Goal: Task Accomplishment & Management: Complete application form

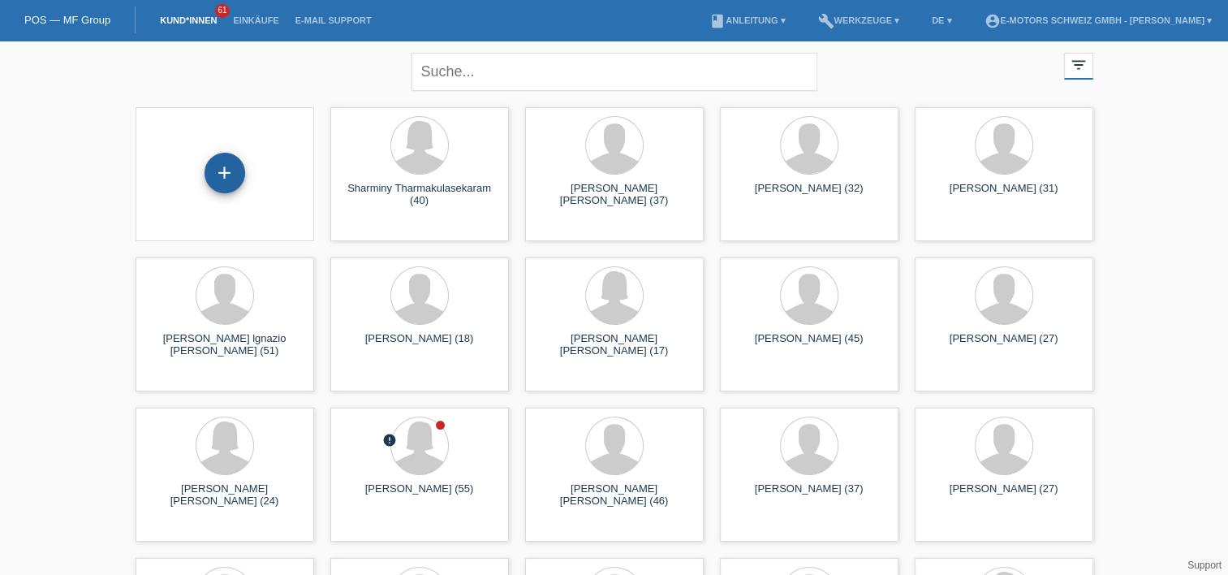
click at [214, 168] on div "+" at bounding box center [225, 173] width 41 height 41
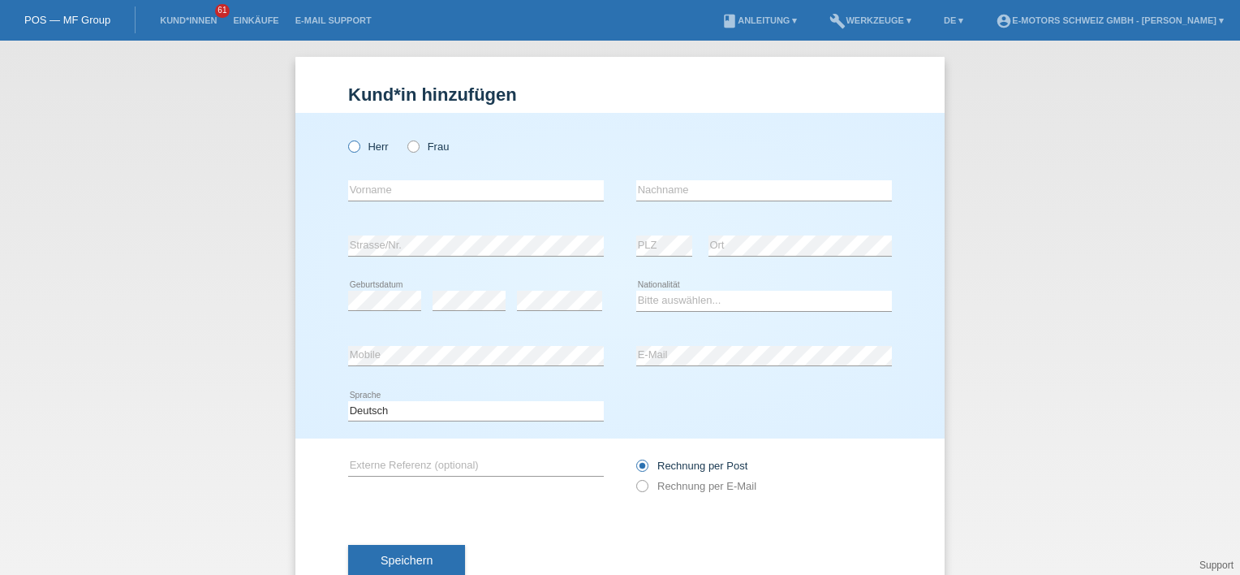
click at [360, 148] on label "Herr" at bounding box center [368, 146] width 41 height 12
click at [359, 148] on input "Herr" at bounding box center [353, 145] width 11 height 11
radio input "true"
click at [399, 189] on input "text" at bounding box center [476, 190] width 256 height 20
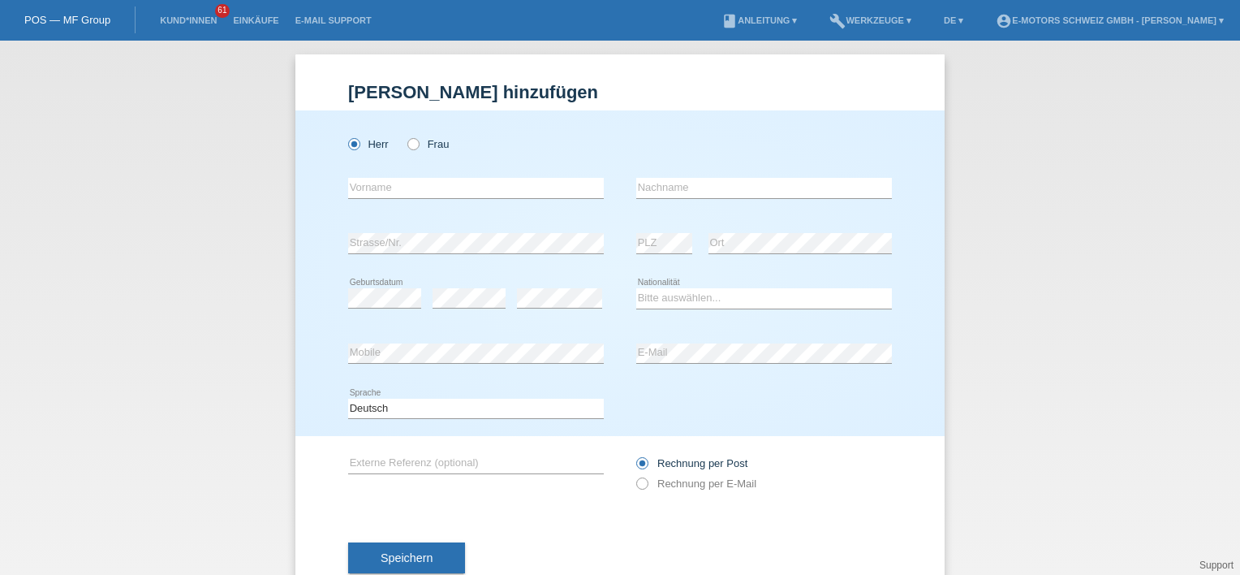
click at [622, 114] on div "Herr Frau" at bounding box center [620, 135] width 544 height 50
click at [450, 178] on input "text" at bounding box center [476, 188] width 256 height 20
type input "[PERSON_NAME]"
click at [669, 174] on div "error Nachname" at bounding box center [764, 188] width 256 height 55
click at [676, 182] on input "text" at bounding box center [764, 188] width 256 height 20
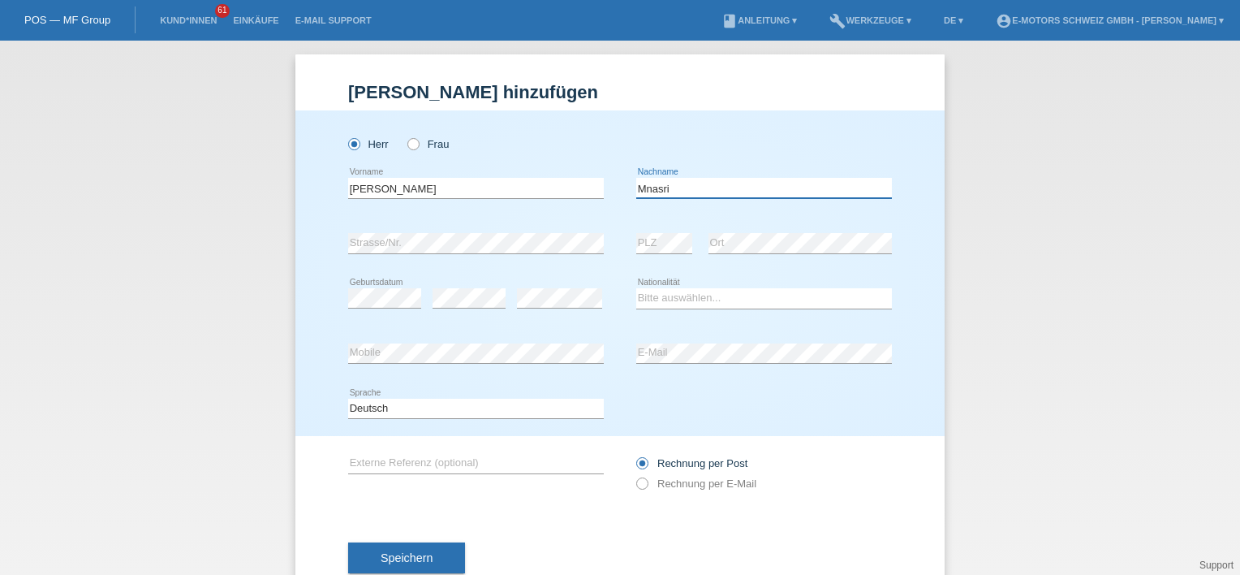
type input "Mnasri"
click at [377, 308] on div "error Geburtsdatum" at bounding box center [384, 298] width 73 height 55
click at [900, 180] on div "Herr Frau Jamel error Vorname" at bounding box center [619, 272] width 649 height 325
click at [487, 336] on div "error Mobile" at bounding box center [476, 353] width 256 height 55
click at [696, 295] on select "Bitte auswählen... Schweiz Deutschland Liechtenstein Österreich ------------ Af…" at bounding box center [764, 297] width 256 height 19
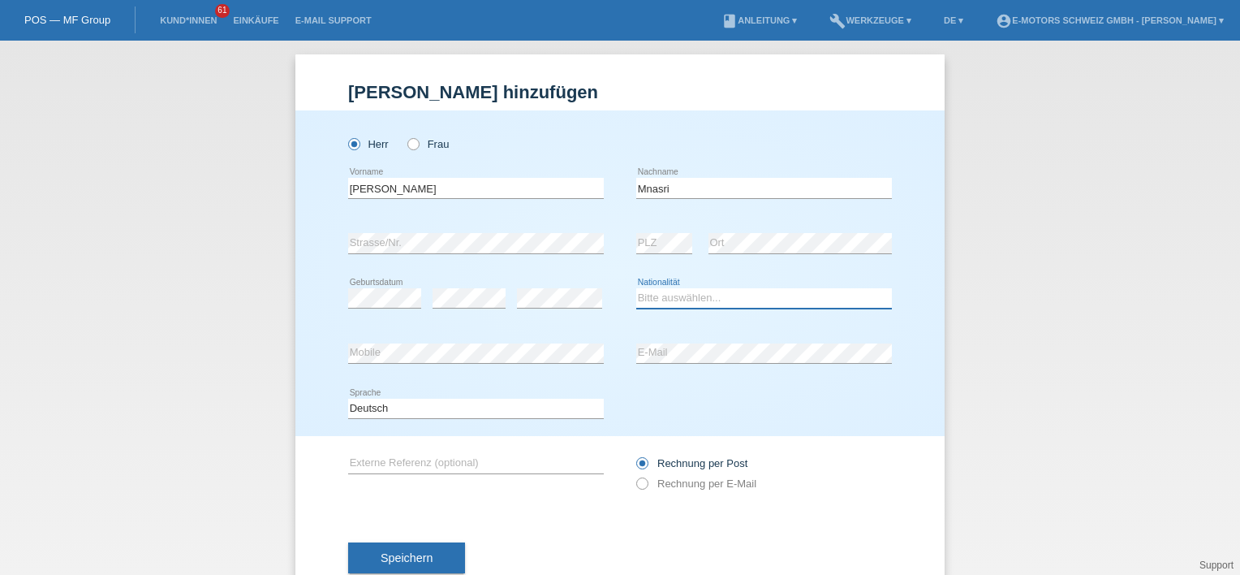
select select "TN"
click at [636, 288] on select "Bitte auswählen... Schweiz Deutschland Liechtenstein Österreich ------------ Af…" at bounding box center [764, 297] width 256 height 19
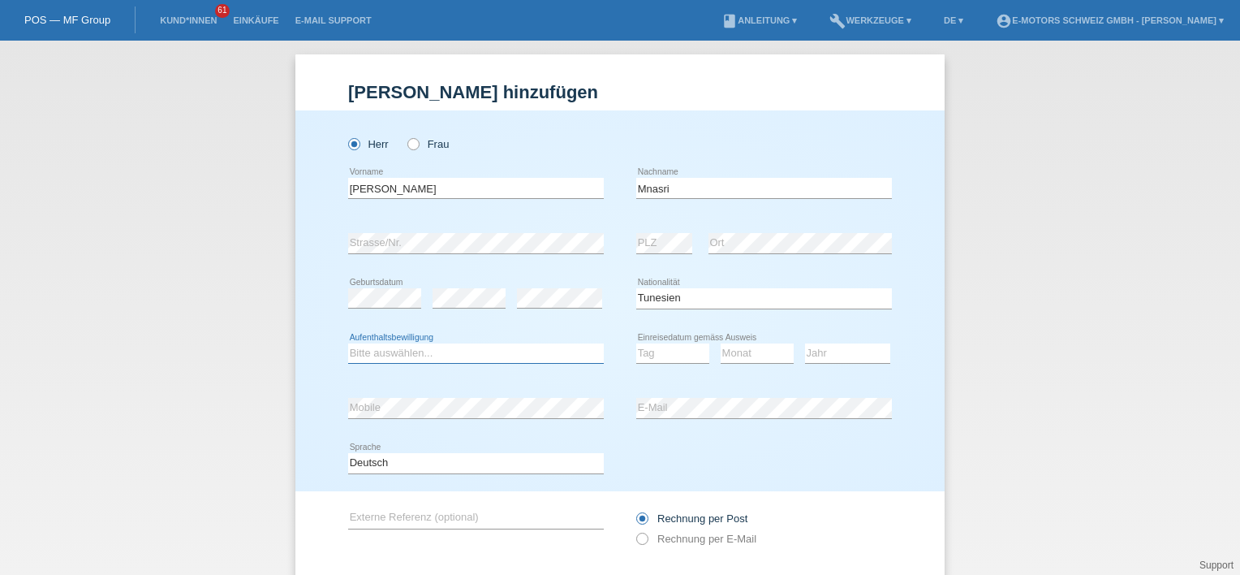
click at [437, 354] on select "Bitte auswählen... C B B - Flüchtlingsstatus Andere" at bounding box center [476, 352] width 256 height 19
select select "C"
click at [348, 343] on select "Bitte auswählen... C B B - Flüchtlingsstatus Andere" at bounding box center [476, 352] width 256 height 19
click at [677, 349] on select "Tag 01 02 03 04 05 06 07 08 09 10 11" at bounding box center [672, 352] width 73 height 19
select select "26"
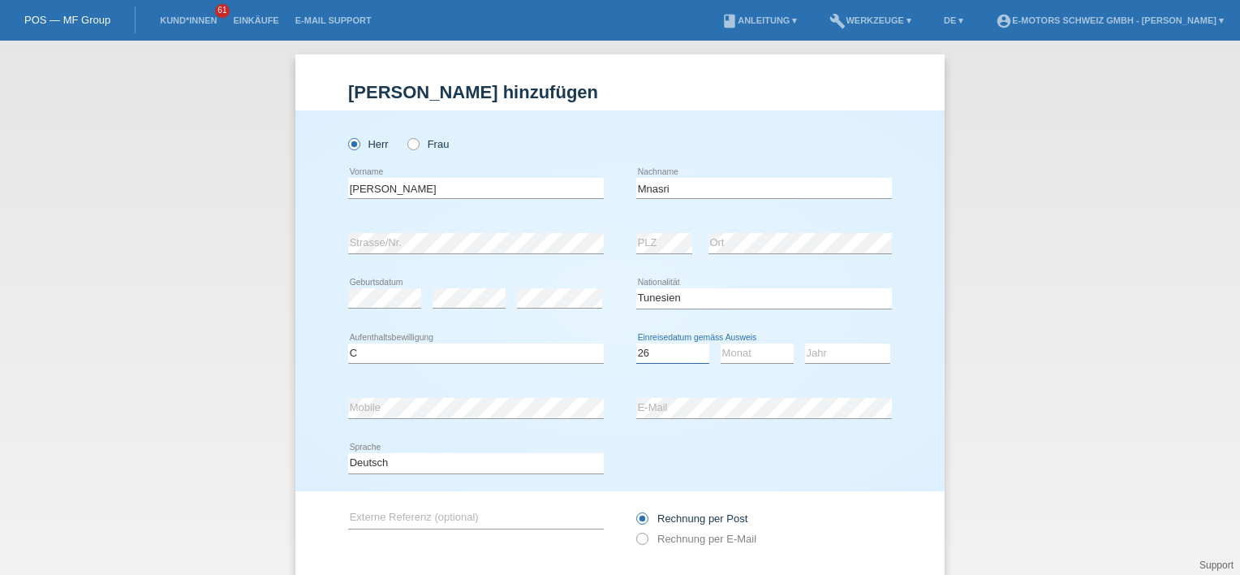
click at [636, 343] on select "Tag 01 02 03 04 05 06 07 08 09 10 11" at bounding box center [672, 352] width 73 height 19
click at [727, 351] on select "Monat 01 02 03 04 05 06 07 08 09 10 11" at bounding box center [757, 352] width 73 height 19
select select "08"
click at [721, 343] on select "Monat 01 02 03 04 05 06 07 08 09 10 11" at bounding box center [757, 352] width 73 height 19
click at [847, 355] on select "Jahr 2025 2024 2023 2022 2021 2020 2019 2018 2017 2016 2015 2014 2013 2012 2011…" at bounding box center [847, 352] width 85 height 19
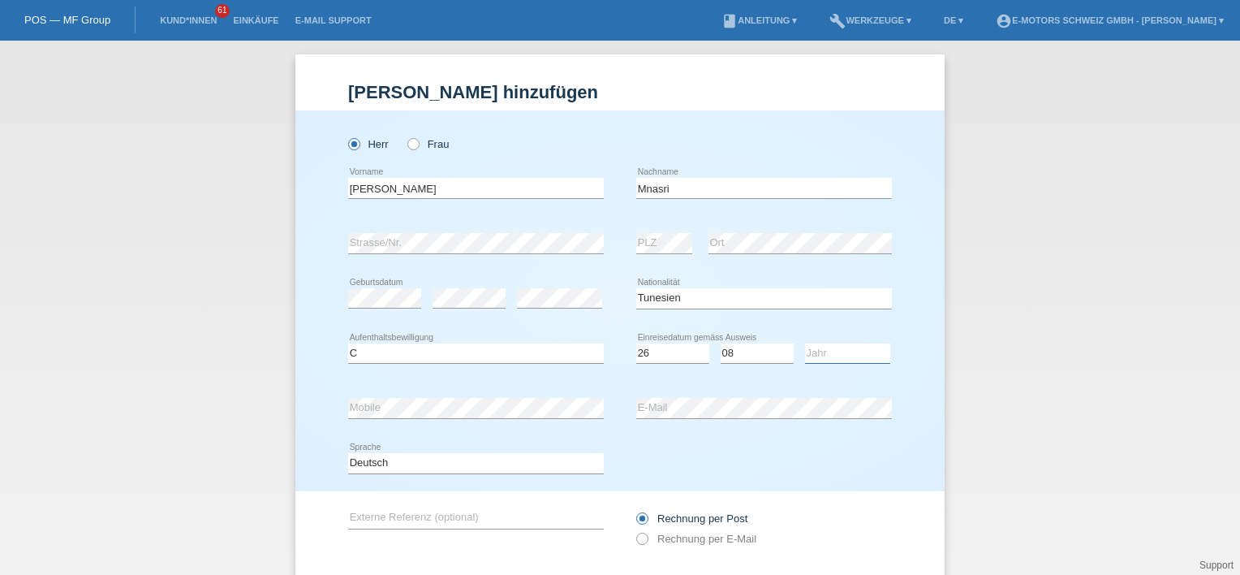
select select "2016"
click at [805, 343] on select "Jahr 2025 2024 2023 2022 2021 2020 2019 2018 2017 2016 2015 2014 2013 2012 2011…" at bounding box center [847, 352] width 85 height 19
click at [663, 428] on div "error E-Mail" at bounding box center [764, 408] width 256 height 55
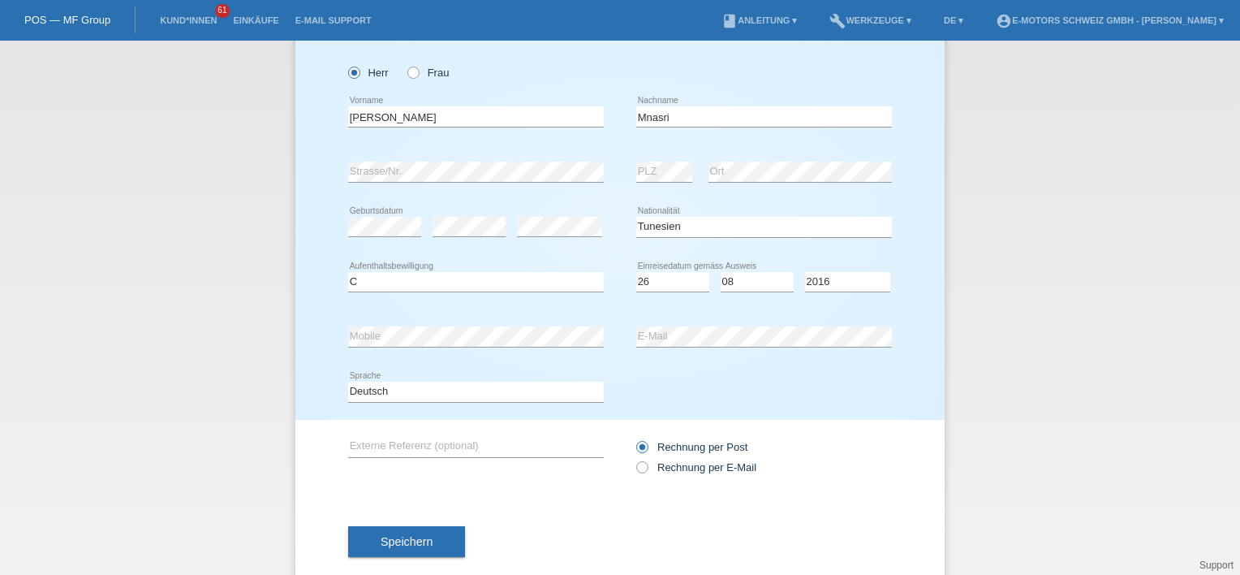
scroll to position [103, 0]
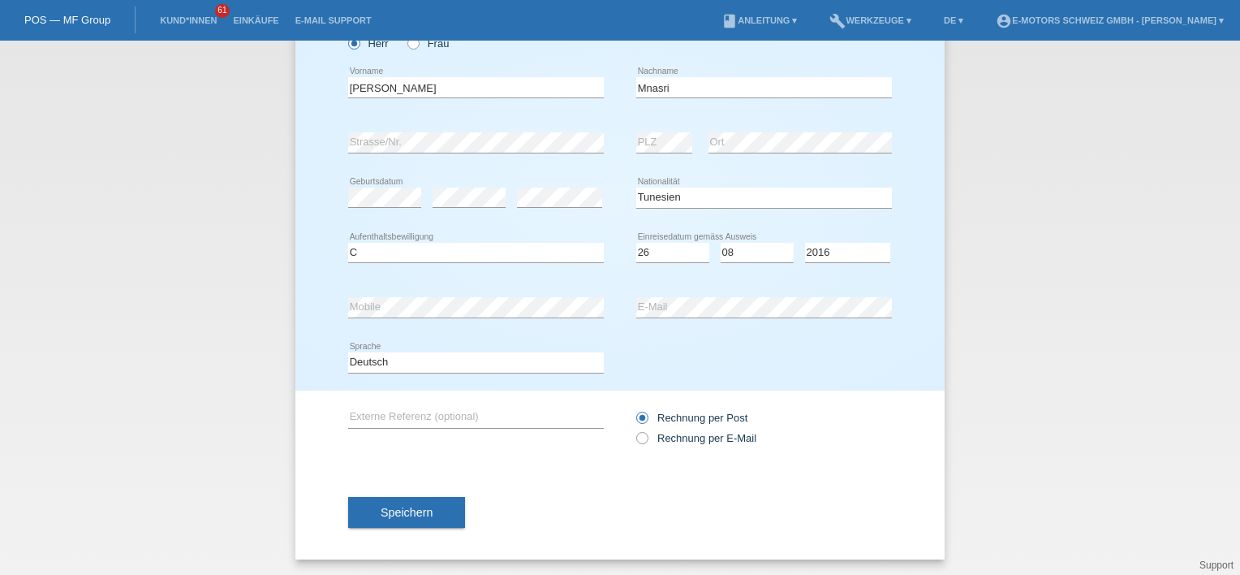
click at [656, 427] on div "Rechnung per Post Rechnung per E-Mail" at bounding box center [764, 427] width 256 height 41
click at [657, 428] on div "Rechnung per Post Rechnung per E-Mail" at bounding box center [764, 427] width 256 height 41
click at [659, 436] on label "Rechnung per E-Mail" at bounding box center [696, 438] width 120 height 12
click at [647, 436] on input "Rechnung per E-Mail" at bounding box center [641, 442] width 11 height 20
radio input "true"
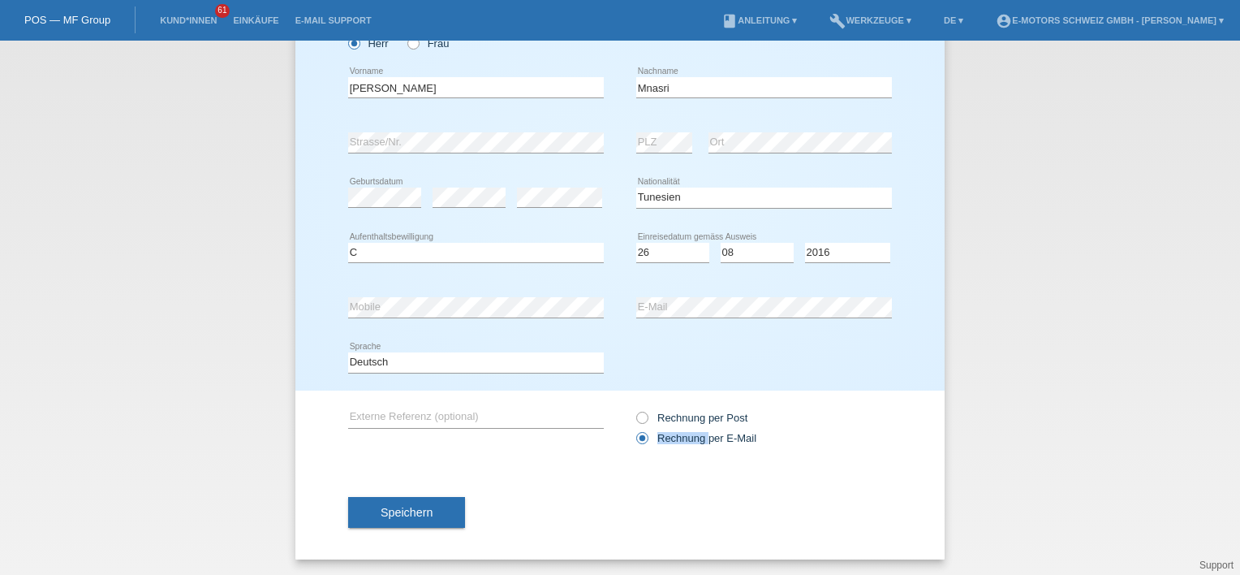
click at [659, 435] on label "Rechnung per E-Mail" at bounding box center [696, 438] width 120 height 12
click at [647, 435] on input "Rechnung per E-Mail" at bounding box center [641, 442] width 11 height 20
click at [402, 510] on span "Speichern" at bounding box center [407, 512] width 52 height 13
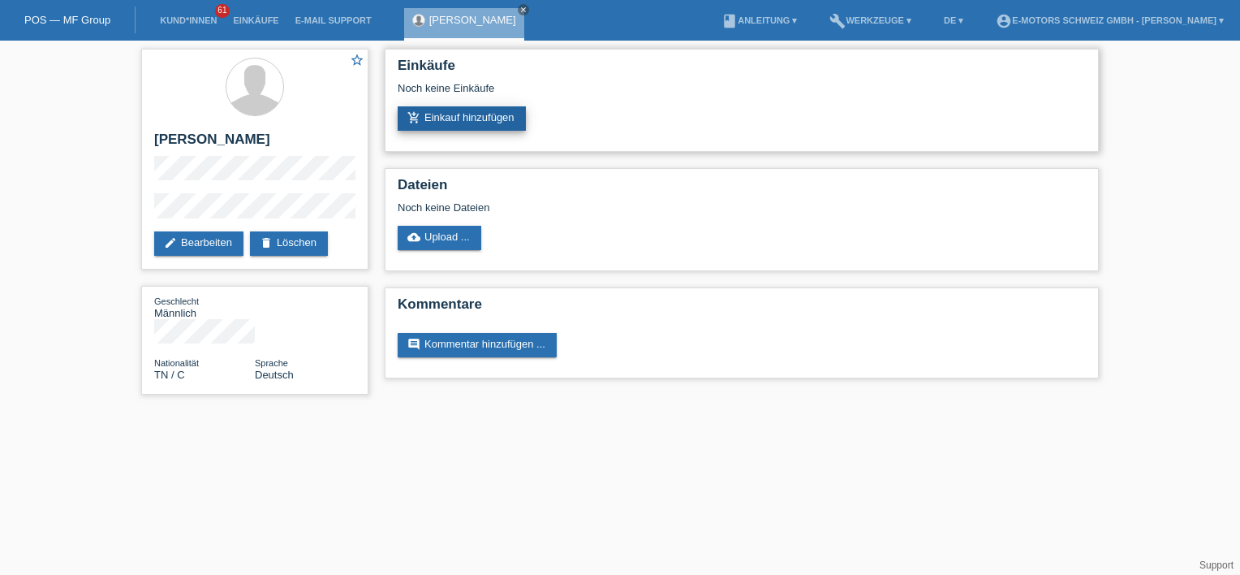
click at [480, 106] on link "add_shopping_cart Einkauf hinzufügen" at bounding box center [462, 118] width 128 height 24
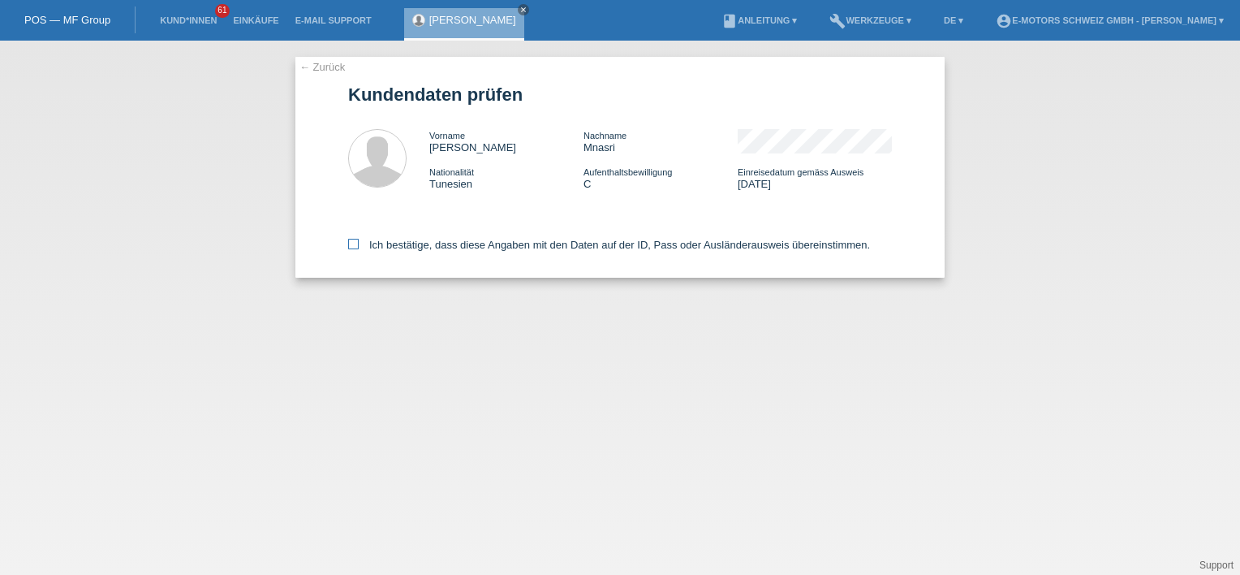
click at [378, 253] on div "Ich bestätige, dass diese Angaben mit den Daten auf der ID, Pass oder Ausländer…" at bounding box center [620, 241] width 544 height 71
click at [385, 244] on label "Ich bestätige, dass diese Angaben mit den Daten auf der ID, Pass oder Ausländer…" at bounding box center [609, 245] width 522 height 12
click at [359, 244] on input "Ich bestätige, dass diese Angaben mit den Daten auf der ID, Pass oder Ausländer…" at bounding box center [353, 244] width 11 height 11
checkbox input "true"
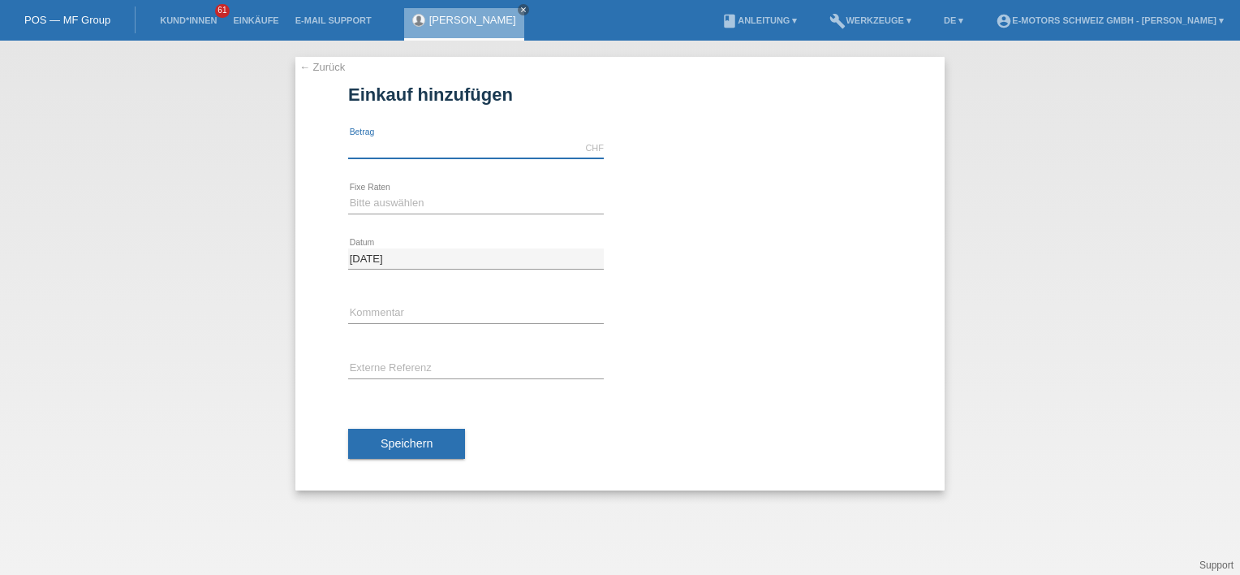
click at [409, 146] on input "text" at bounding box center [476, 148] width 256 height 20
type input "3790.00"
click at [364, 213] on icon at bounding box center [476, 213] width 256 height 1
click at [365, 208] on select "Bitte auswählen 12 Raten 24 Raten 36 Raten 48 Raten" at bounding box center [476, 202] width 256 height 19
select select "215"
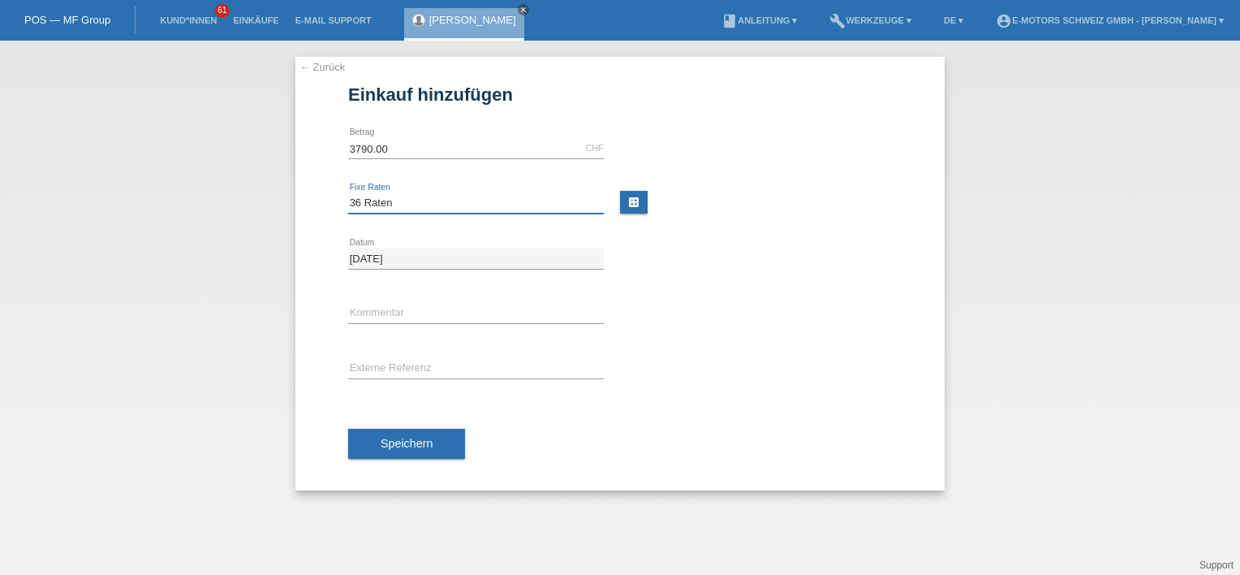
click at [348, 193] on select "Bitte auswählen 12 Raten 24 Raten 36 Raten 48 Raten" at bounding box center [476, 202] width 256 height 19
click at [945, 452] on div "← Zurück Einkauf hinzufügen Verfügbarer Betrag: 3790.00 CHF error Betrag" at bounding box center [620, 308] width 1240 height 534
click at [419, 439] on span "Speichern" at bounding box center [407, 443] width 52 height 13
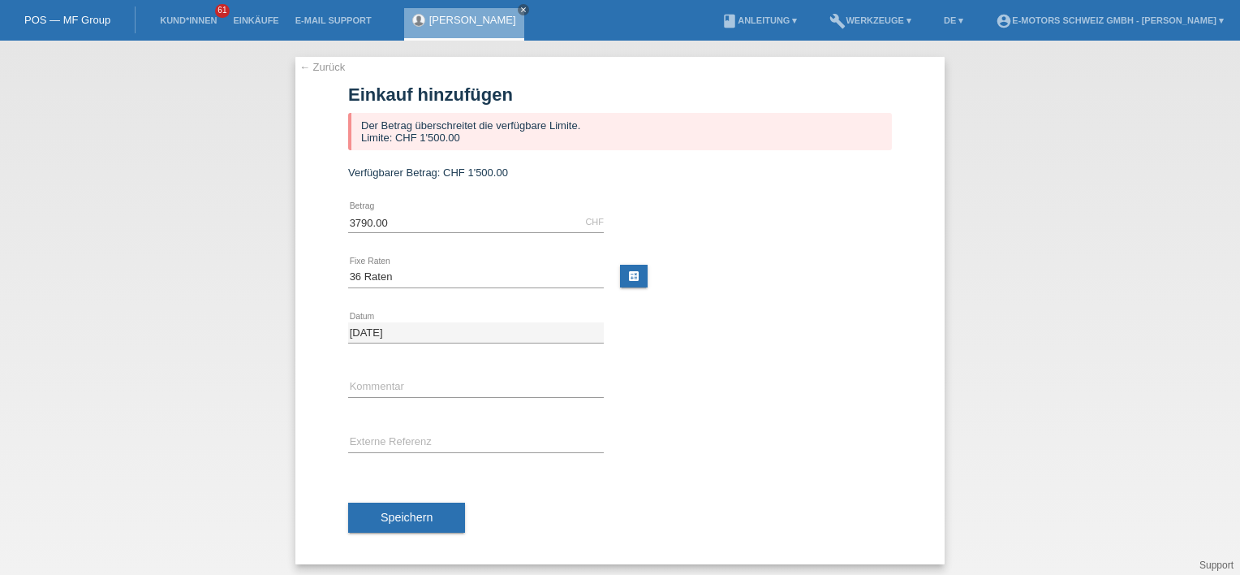
click at [317, 64] on link "← Zurück" at bounding box center [321, 67] width 45 height 12
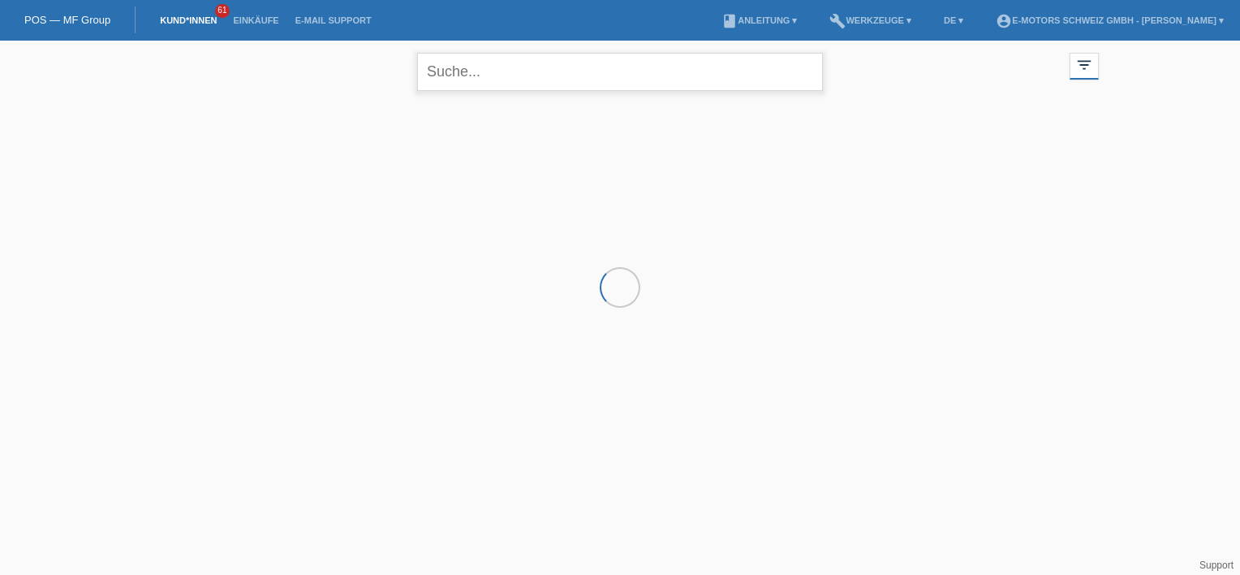
click at [467, 78] on input "text" at bounding box center [620, 72] width 406 height 38
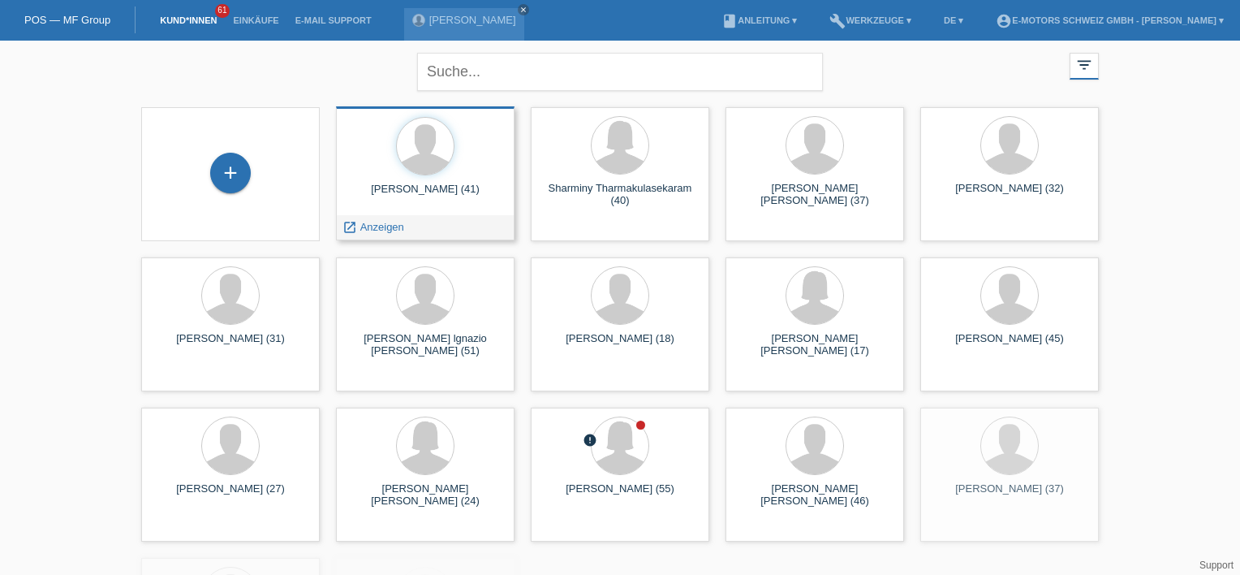
click at [398, 190] on div "Jamel Mnasri (41)" at bounding box center [425, 196] width 153 height 26
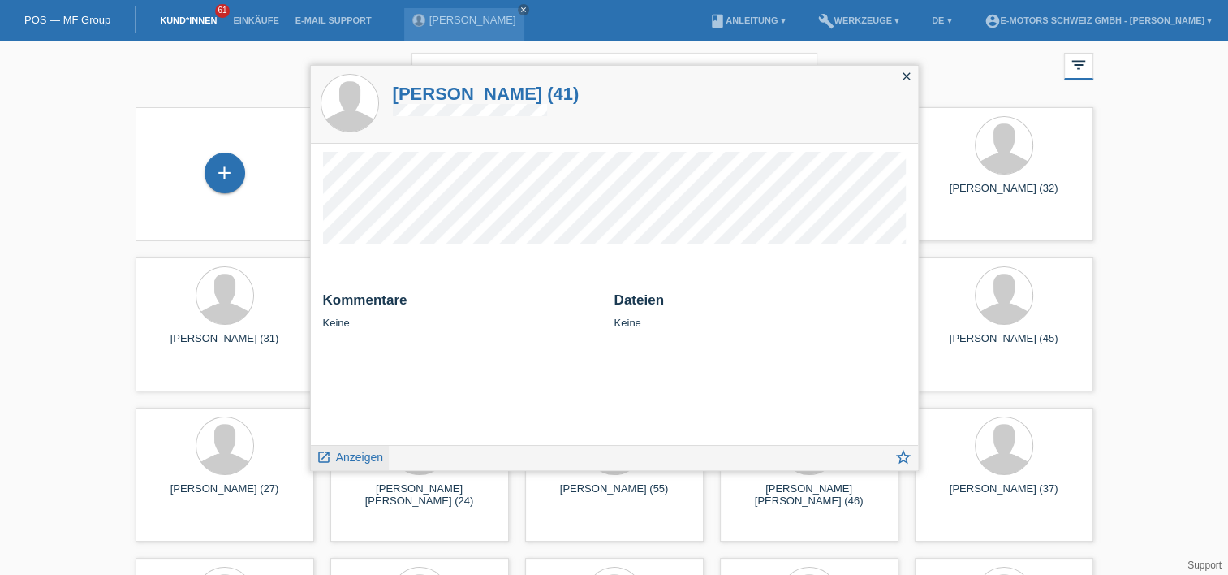
click at [351, 450] on span "Anzeigen" at bounding box center [359, 456] width 47 height 13
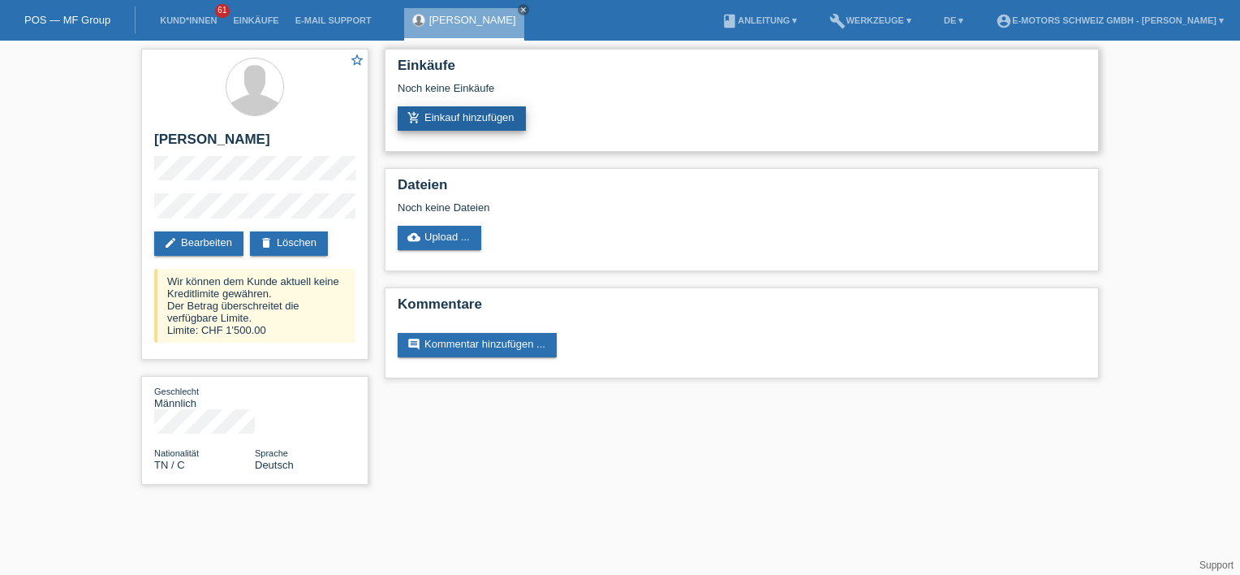
click at [442, 110] on link "add_shopping_cart Einkauf hinzufügen" at bounding box center [462, 118] width 128 height 24
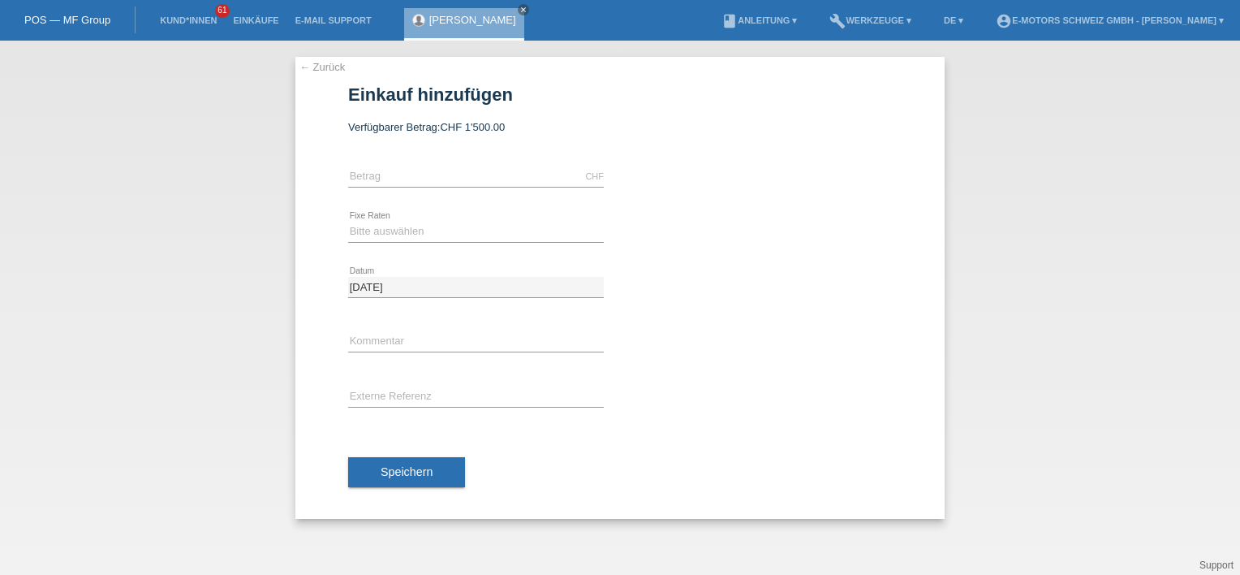
click at [398, 195] on div "CHF error [GEOGRAPHIC_DATA]" at bounding box center [476, 176] width 256 height 55
click at [393, 171] on input "text" at bounding box center [476, 176] width 256 height 20
type input "1500.00"
click at [956, 282] on div "← Zurück Einkauf hinzufügen Verfügbarer Betrag: CHF 1'500.00 1500.00 error Betr…" at bounding box center [620, 308] width 1240 height 534
click at [912, 140] on div "← Zurück Einkauf hinzufügen Verfügbarer Betrag: CHF 1'500.00 1500.00 error" at bounding box center [619, 288] width 649 height 462
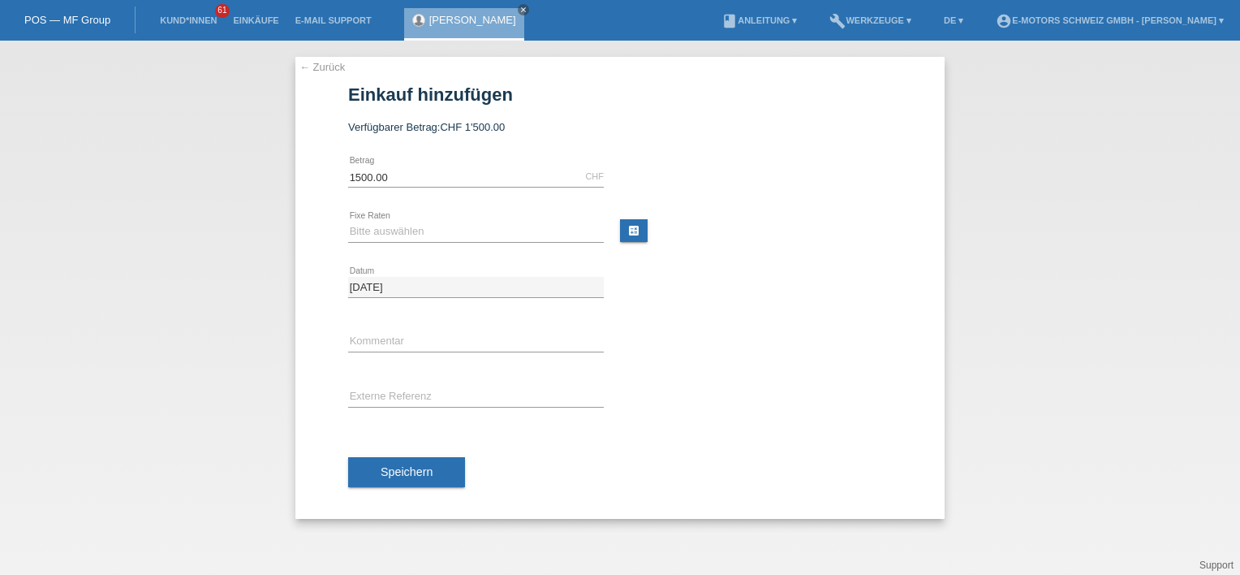
drag, startPoint x: 1136, startPoint y: 192, endPoint x: 1132, endPoint y: 205, distance: 13.6
click at [1139, 201] on div "← Zurück Einkauf hinzufügen Verfügbarer Betrag: CHF 1'500.00 1500.00 error Betr…" at bounding box center [620, 308] width 1240 height 534
click at [739, 315] on div at bounding box center [764, 321] width 256 height 12
click at [460, 242] on div "Bitte auswählen 12 Raten 24 Raten 36 Raten 48 Raten error Fixe Raten" at bounding box center [476, 232] width 256 height 55
click at [792, 312] on div "[DATE] error Datum" at bounding box center [620, 287] width 544 height 55
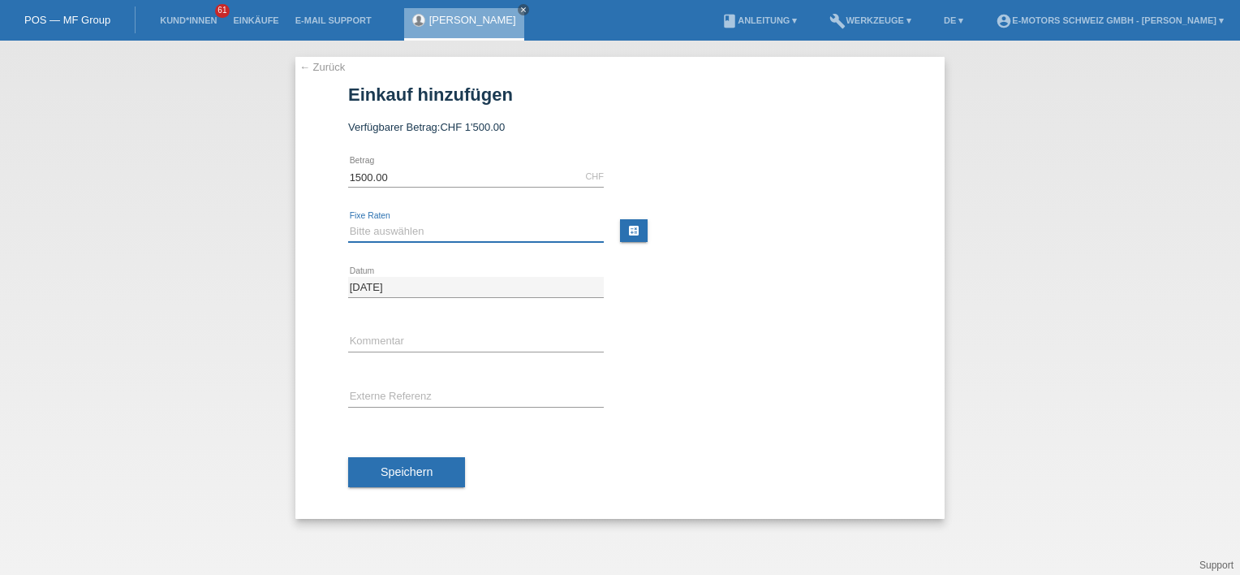
click at [414, 238] on select "Bitte auswählen 12 Raten 24 Raten 36 Raten 48 Raten" at bounding box center [476, 231] width 256 height 19
select select "214"
click at [348, 222] on select "Bitte auswählen 12 Raten 24 Raten 36 Raten 48 Raten" at bounding box center [476, 231] width 256 height 19
click at [805, 370] on div at bounding box center [764, 376] width 256 height 12
click at [434, 341] on input "text" at bounding box center [476, 342] width 256 height 20
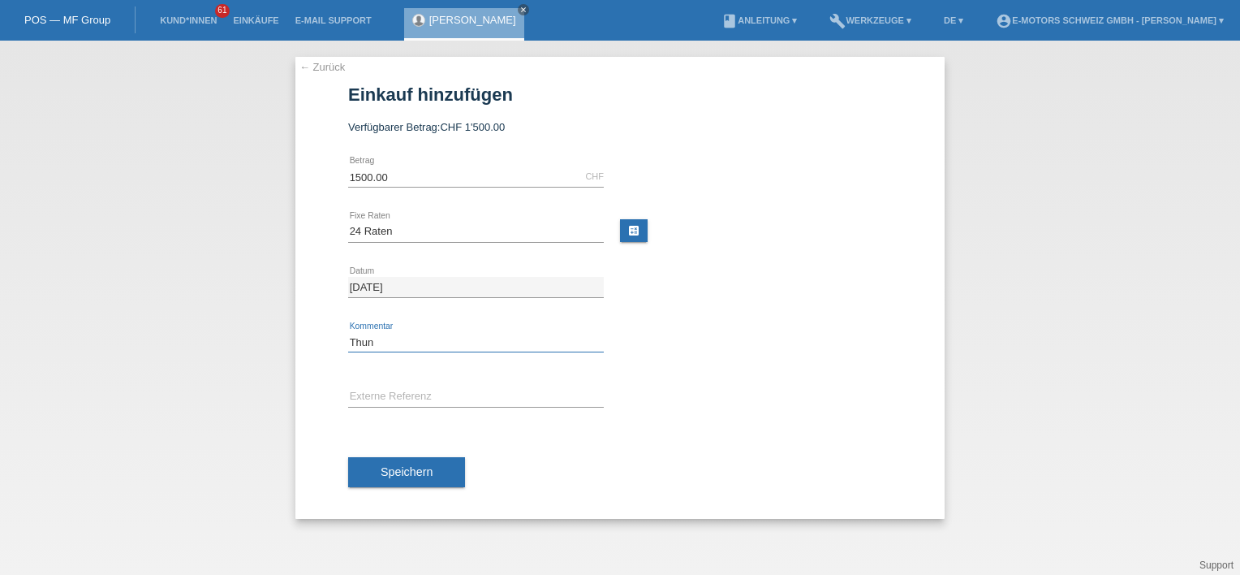
type input "Thun"
click at [832, 351] on div "Thun error Kommentar" at bounding box center [620, 342] width 544 height 55
click at [428, 469] on span "Speichern" at bounding box center [407, 471] width 52 height 13
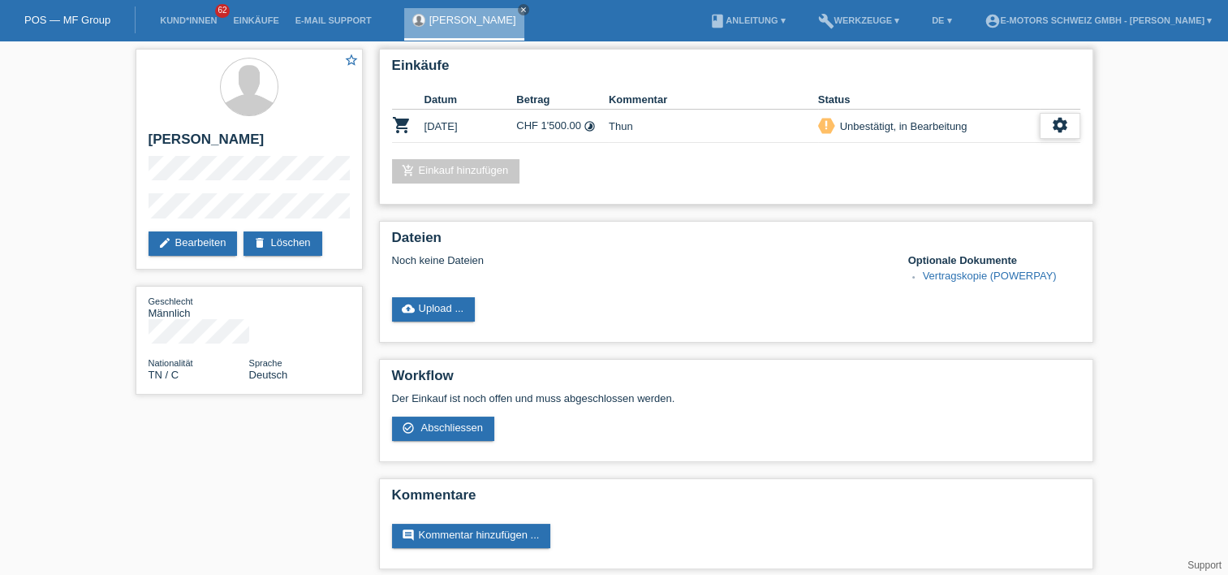
click at [1074, 127] on div "settings" at bounding box center [1060, 126] width 41 height 26
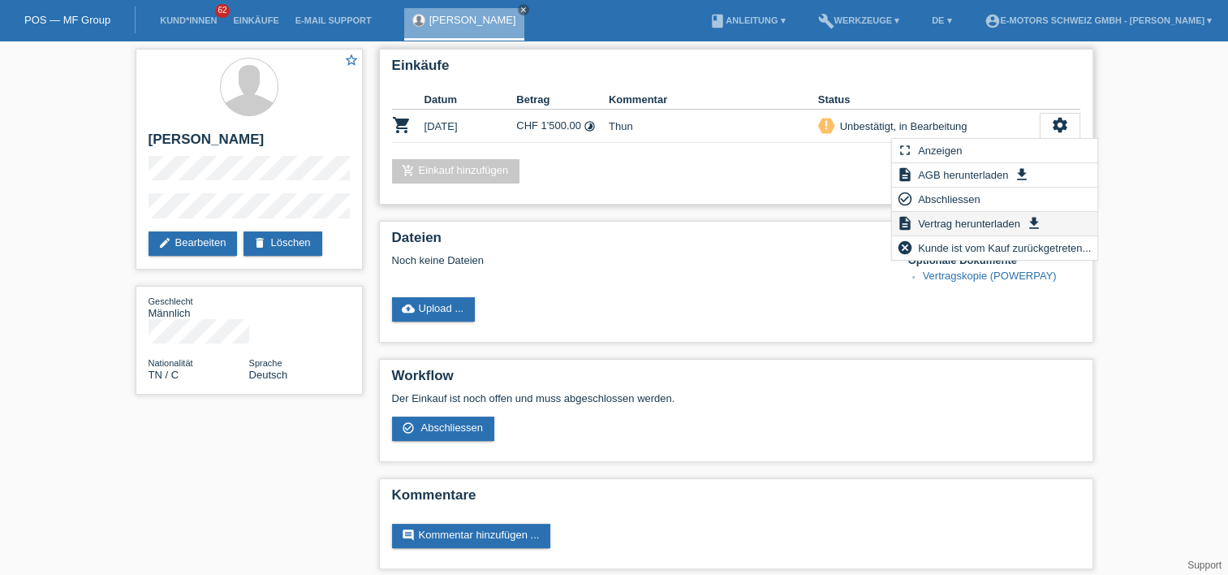
click at [942, 222] on span "Vertrag herunterladen" at bounding box center [968, 222] width 107 height 19
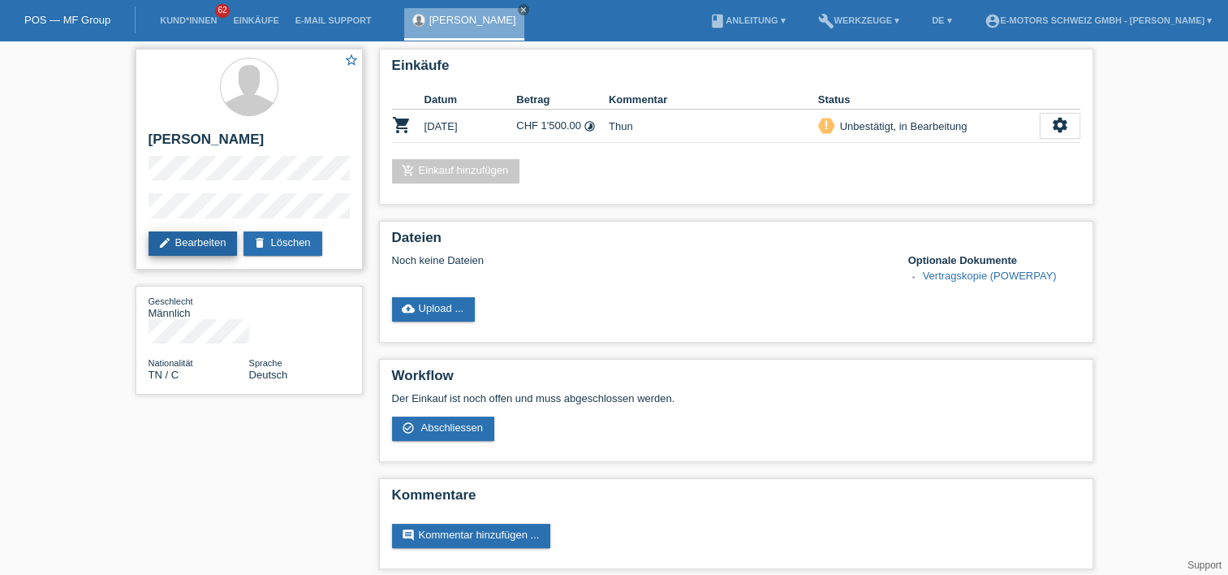
click at [180, 235] on link "edit Bearbeiten" at bounding box center [193, 243] width 89 height 24
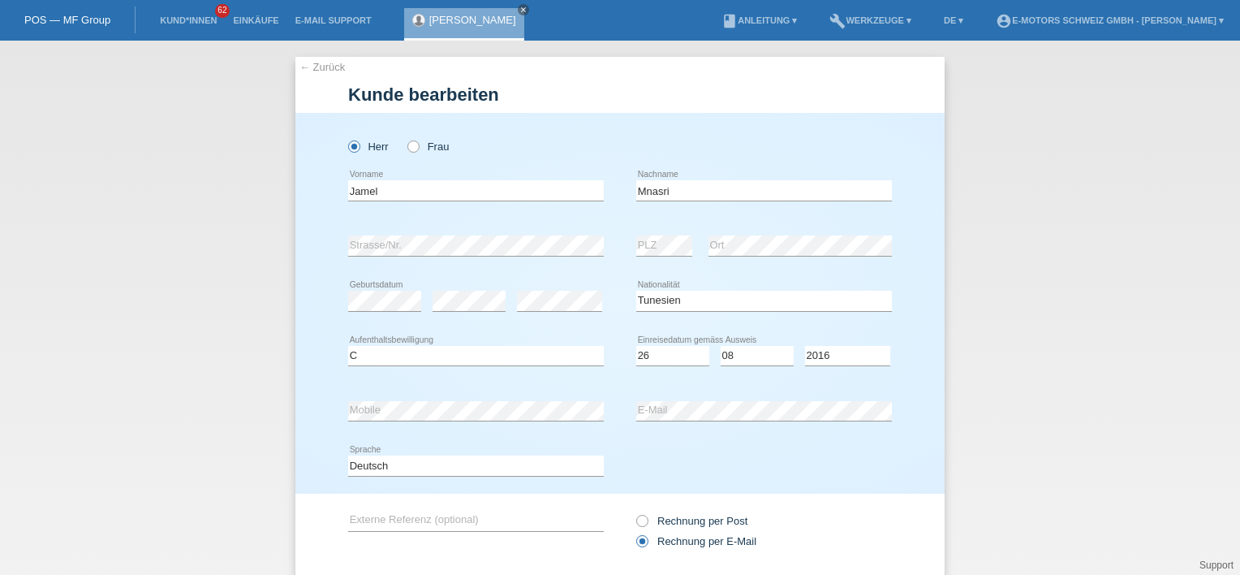
select select "TN"
select select "C"
select select "26"
select select "08"
select select "2016"
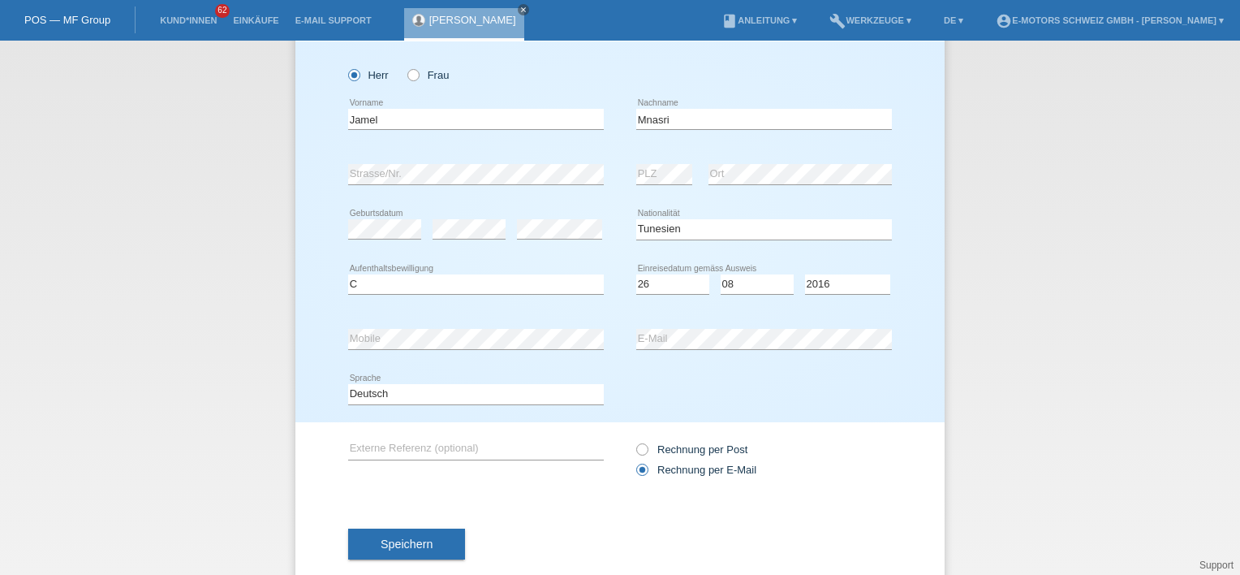
scroll to position [103, 0]
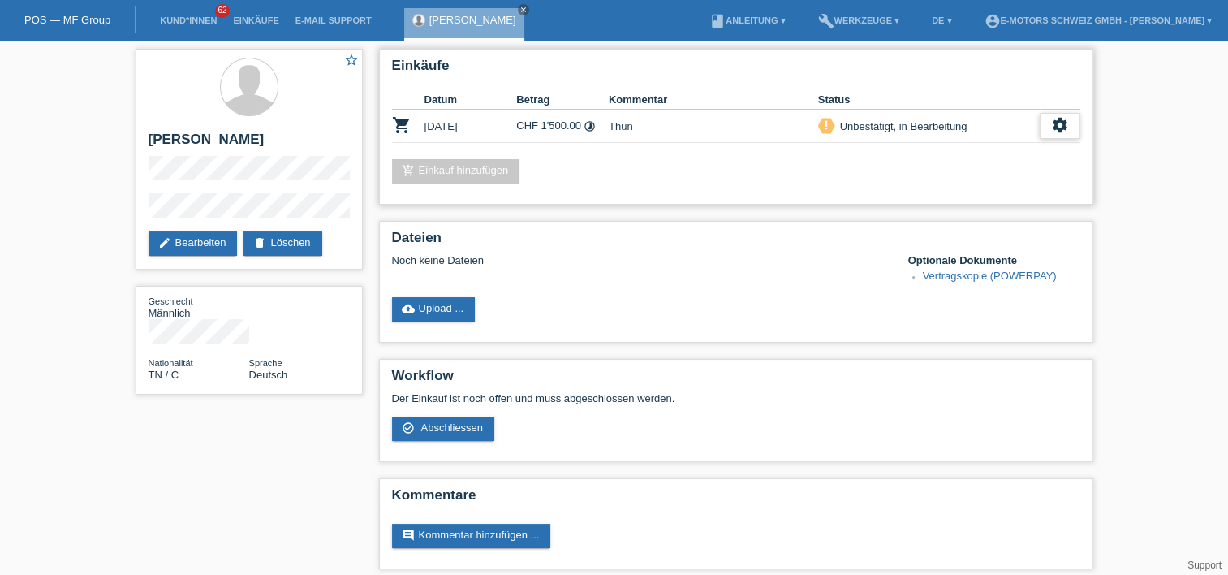
click at [1042, 126] on div "settings" at bounding box center [1060, 126] width 41 height 26
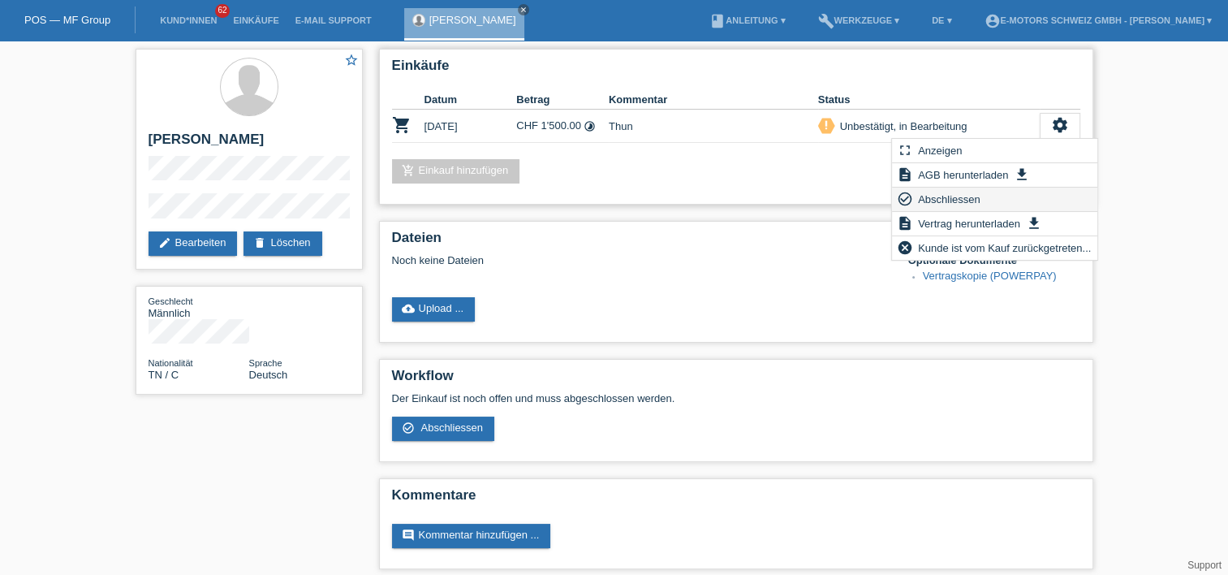
click at [944, 195] on span "Abschliessen" at bounding box center [948, 198] width 67 height 19
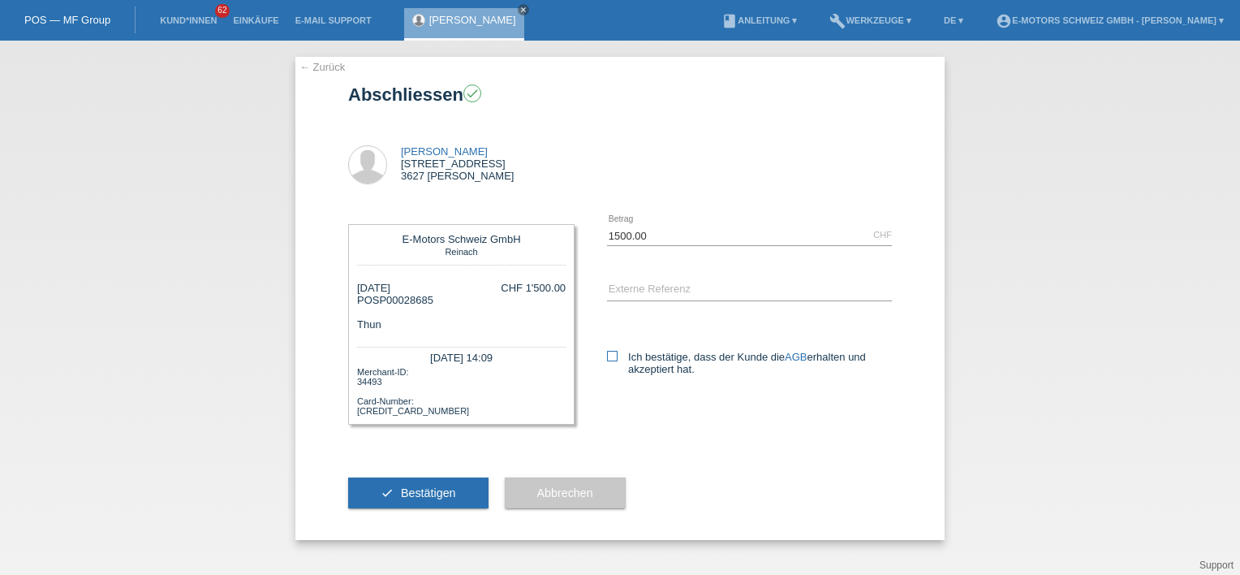
click at [609, 355] on icon at bounding box center [612, 356] width 11 height 11
click at [609, 355] on input "Ich bestätige, dass der Kunde die AGB erhalten und akzeptiert hat." at bounding box center [612, 356] width 11 height 11
checkbox input "true"
click at [426, 490] on span "Bestätigen" at bounding box center [428, 492] width 55 height 13
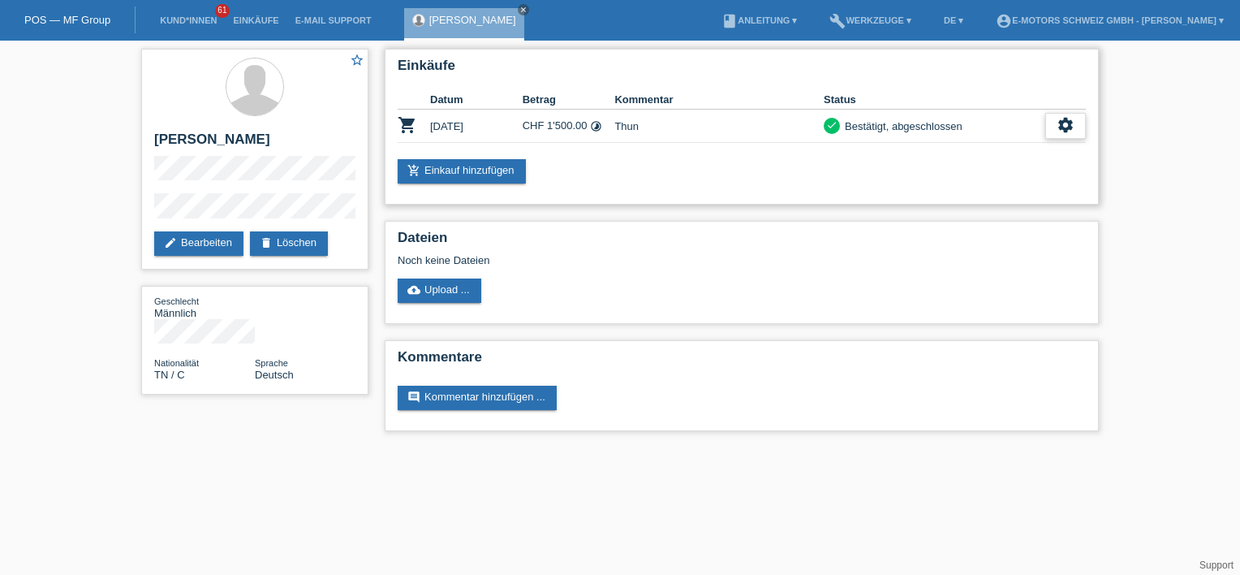
click at [1079, 123] on div "settings" at bounding box center [1065, 126] width 41 height 26
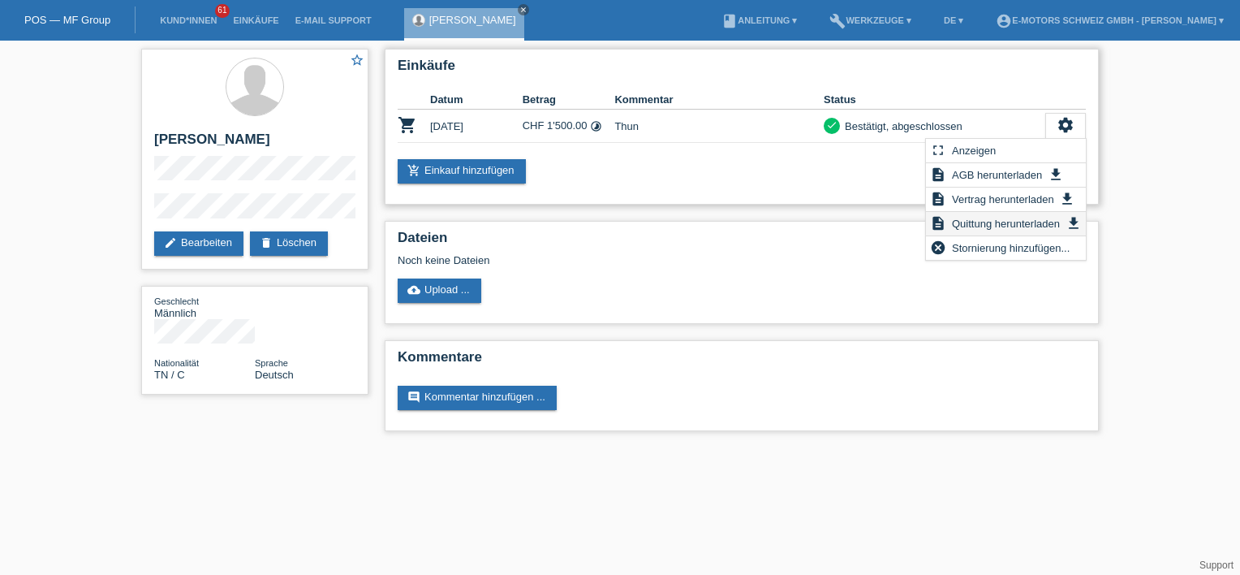
click at [987, 217] on span "Quittung herunterladen" at bounding box center [1006, 222] width 113 height 19
